Goal: Find specific page/section

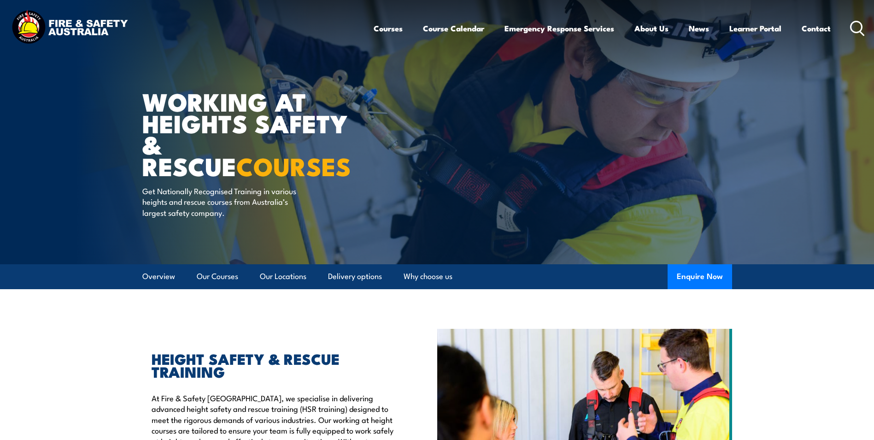
click at [859, 28] on icon at bounding box center [857, 28] width 15 height 15
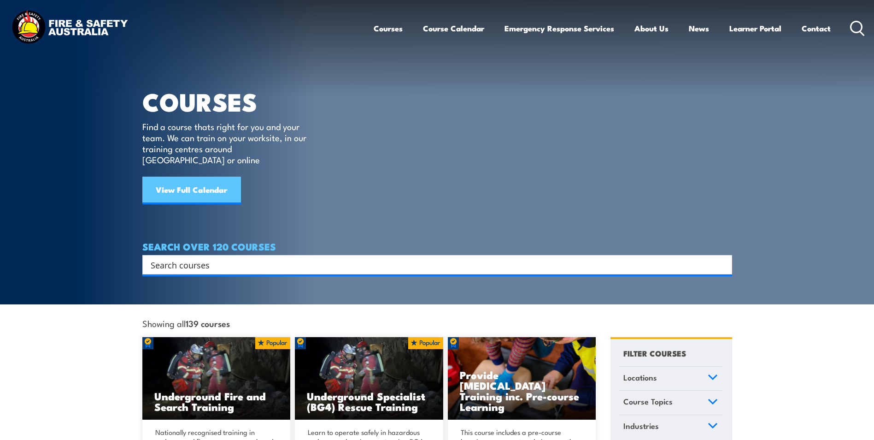
click at [183, 177] on link "View Full Calendar" at bounding box center [191, 190] width 99 height 28
click at [176, 258] on input "Search input" at bounding box center [431, 265] width 561 height 14
type input "RS"
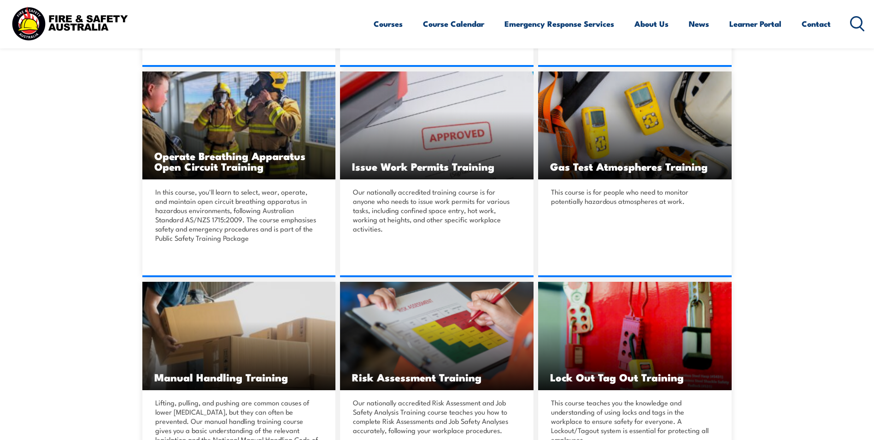
scroll to position [1613, 0]
